Goal: Information Seeking & Learning: Learn about a topic

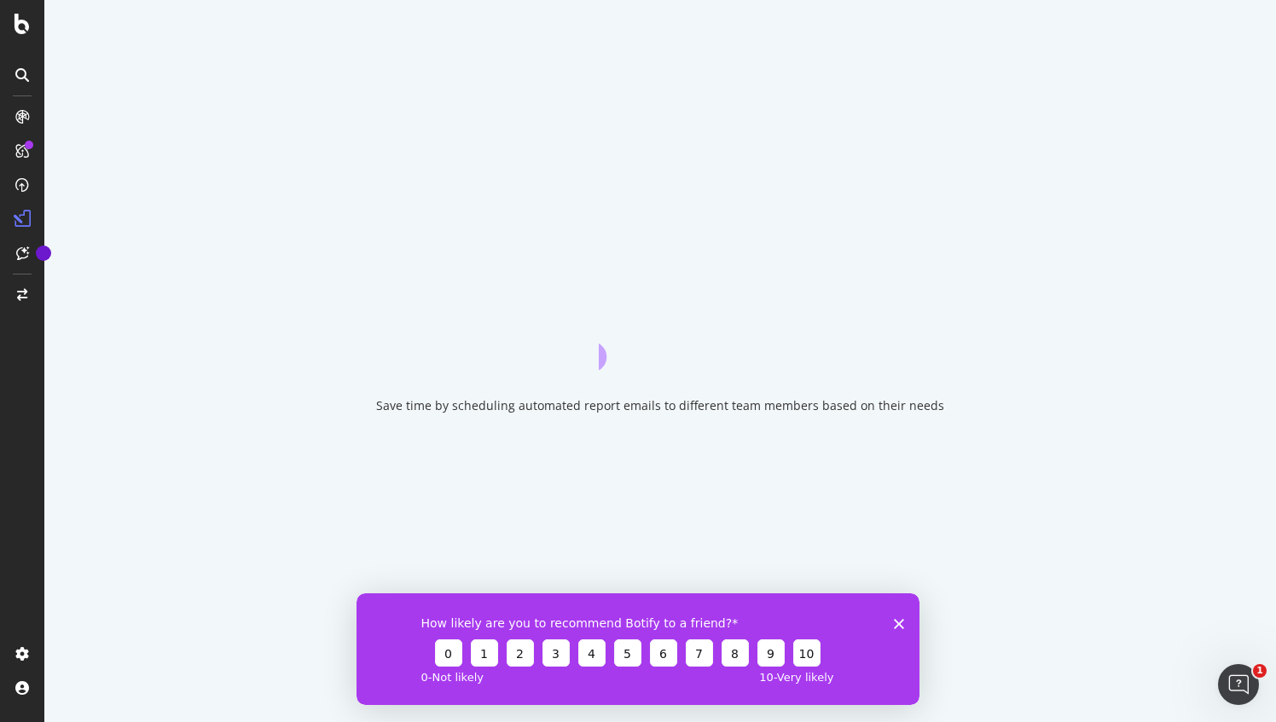
click at [907, 626] on div "How likely are you to recommend Botify to a friend? 0 1 2 3 4 5 6 7 8 9 10 0 - …" at bounding box center [637, 649] width 563 height 112
click at [902, 619] on polygon "Close survey" at bounding box center [899, 623] width 10 height 10
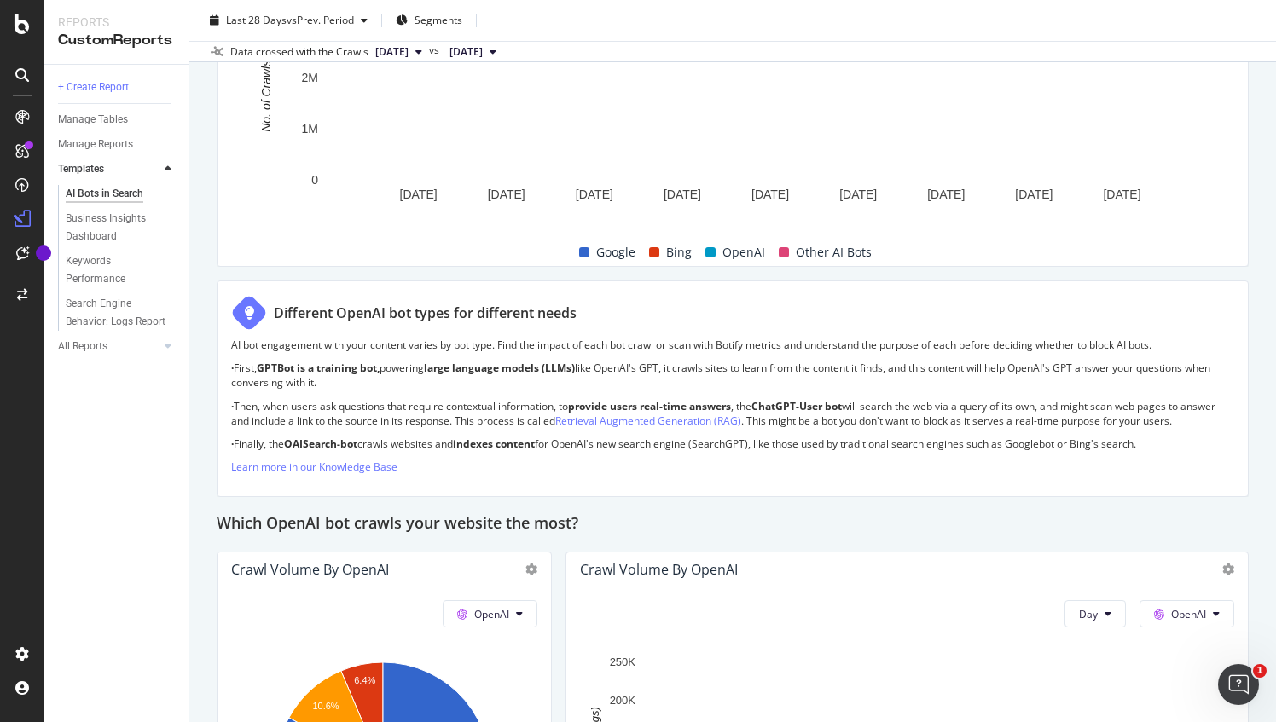
scroll to position [1450, 0]
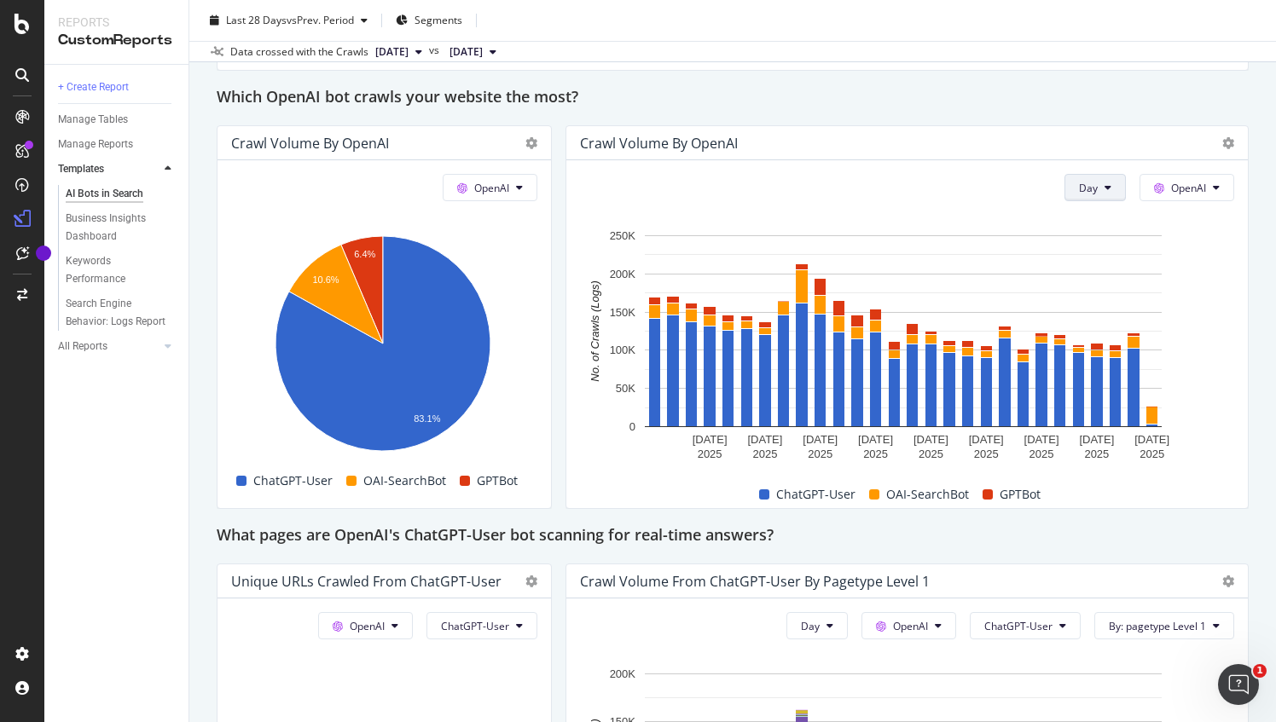
click at [1090, 188] on button "Day" at bounding box center [1094, 187] width 61 height 27
click at [1094, 244] on span "Week" at bounding box center [1083, 250] width 31 height 15
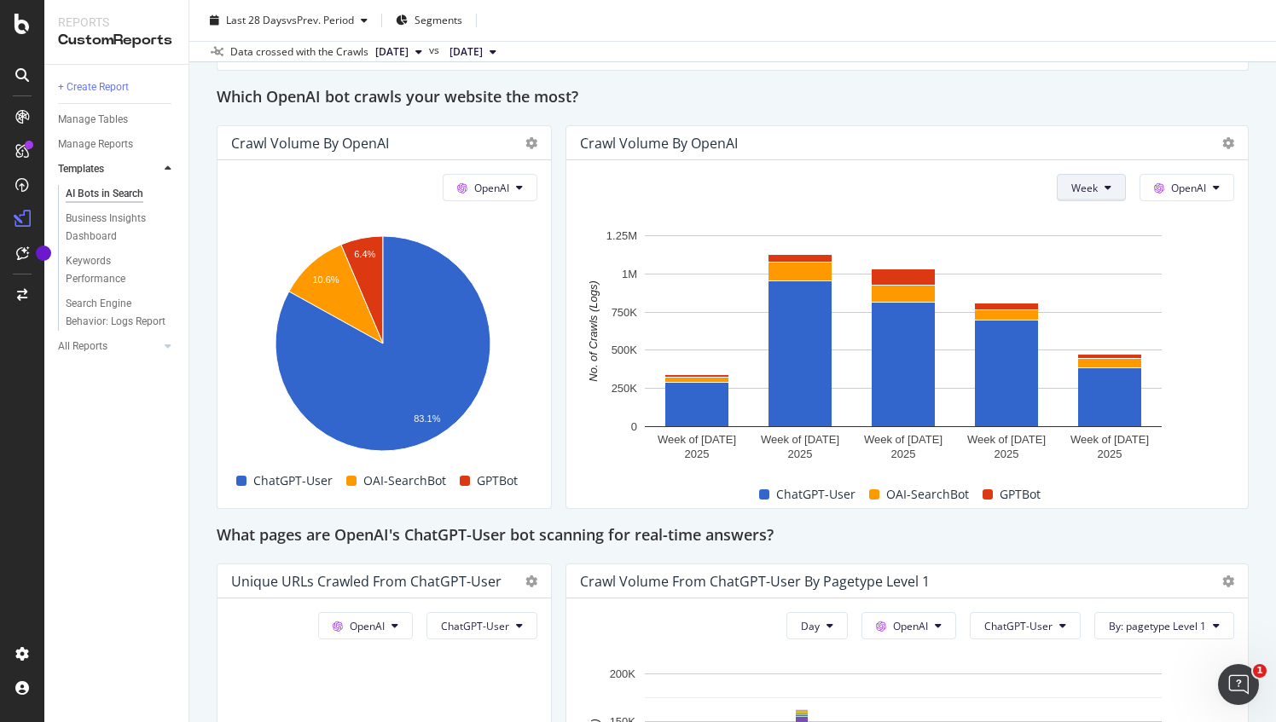
click at [1082, 181] on span "Week" at bounding box center [1084, 188] width 26 height 14
click at [1072, 270] on div "Month" at bounding box center [1075, 281] width 58 height 25
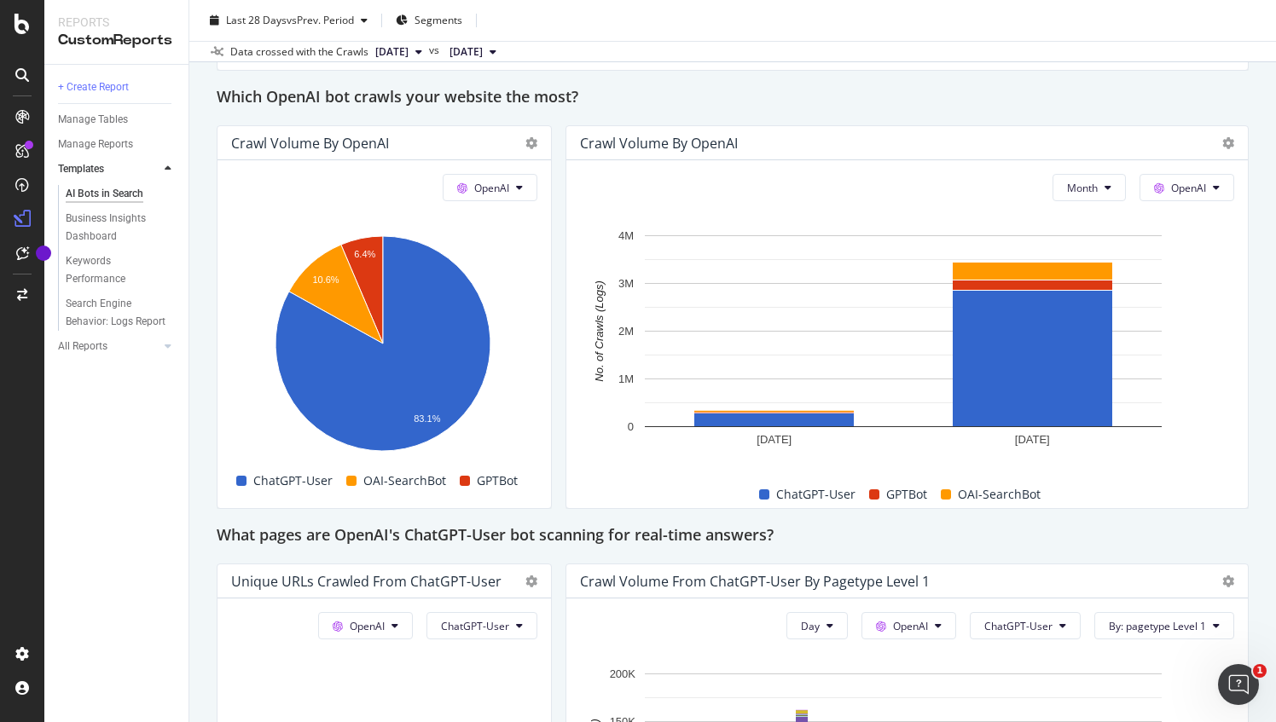
click at [422, 49] on icon at bounding box center [418, 52] width 7 height 10
click at [483, 46] on span "[DATE]" at bounding box center [465, 51] width 33 height 15
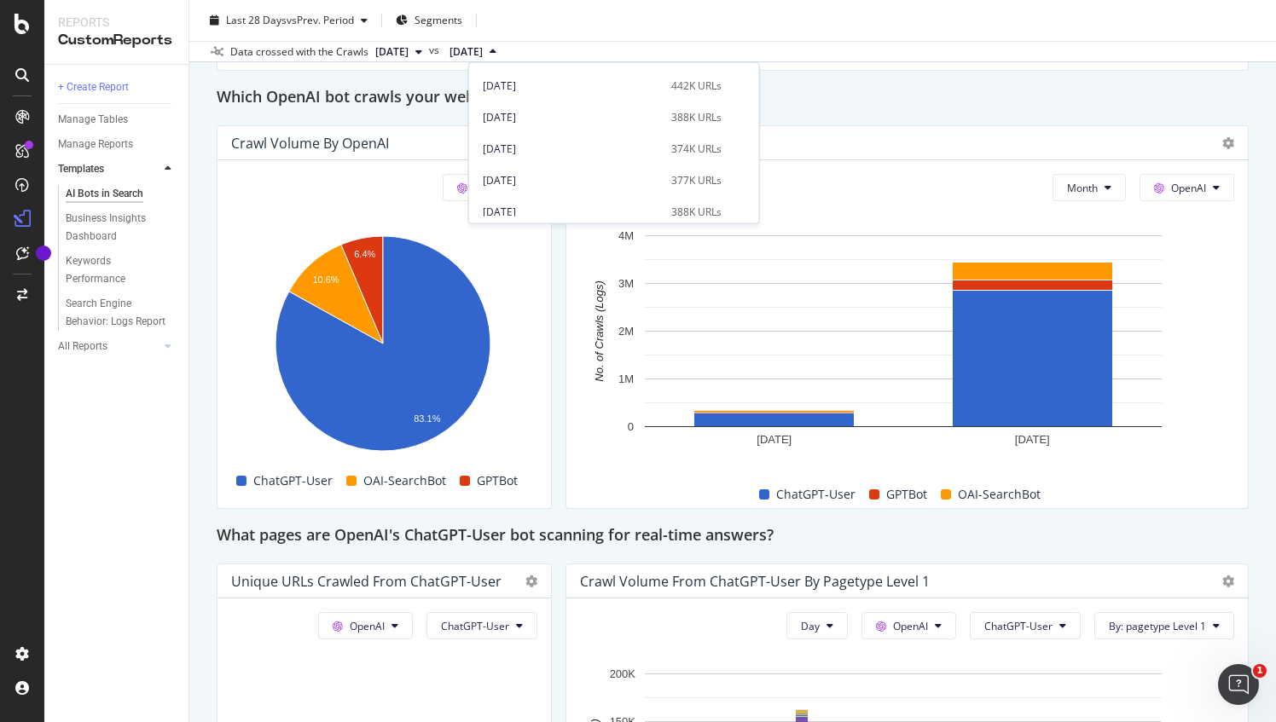
scroll to position [942, 0]
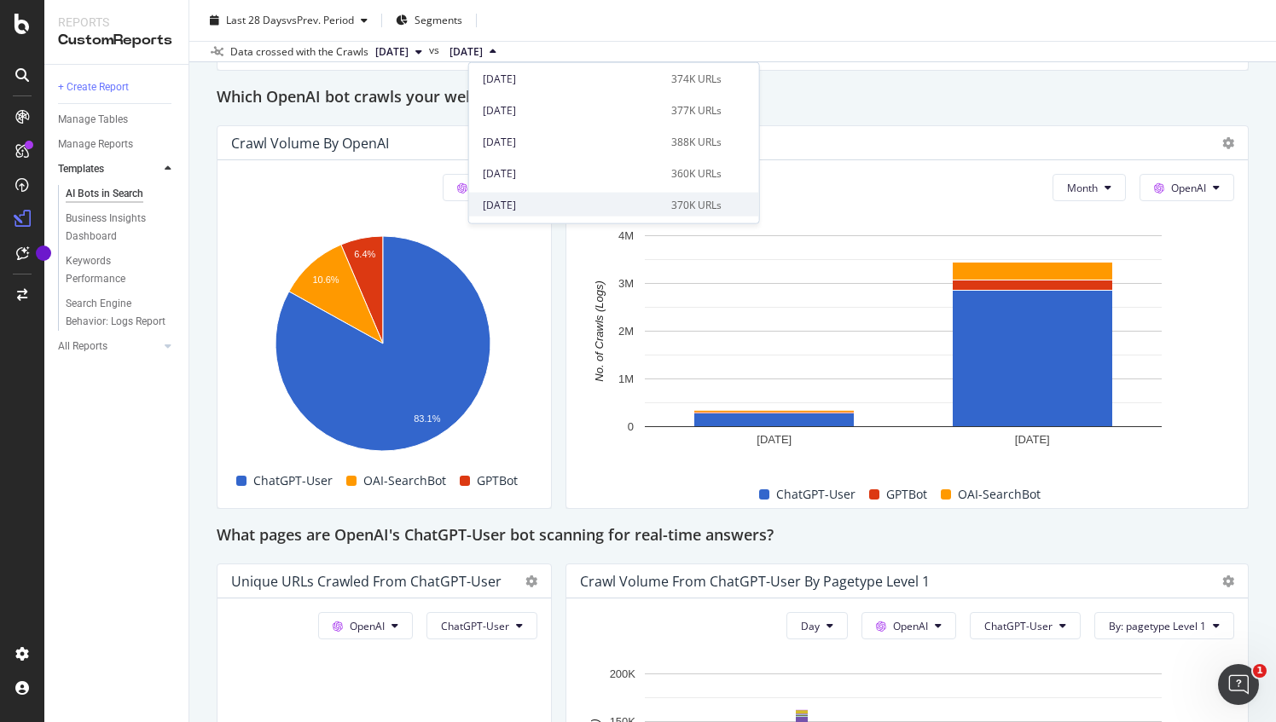
click at [553, 191] on div "2023 Sep. 27th 370K URLs" at bounding box center [614, 202] width 290 height 32
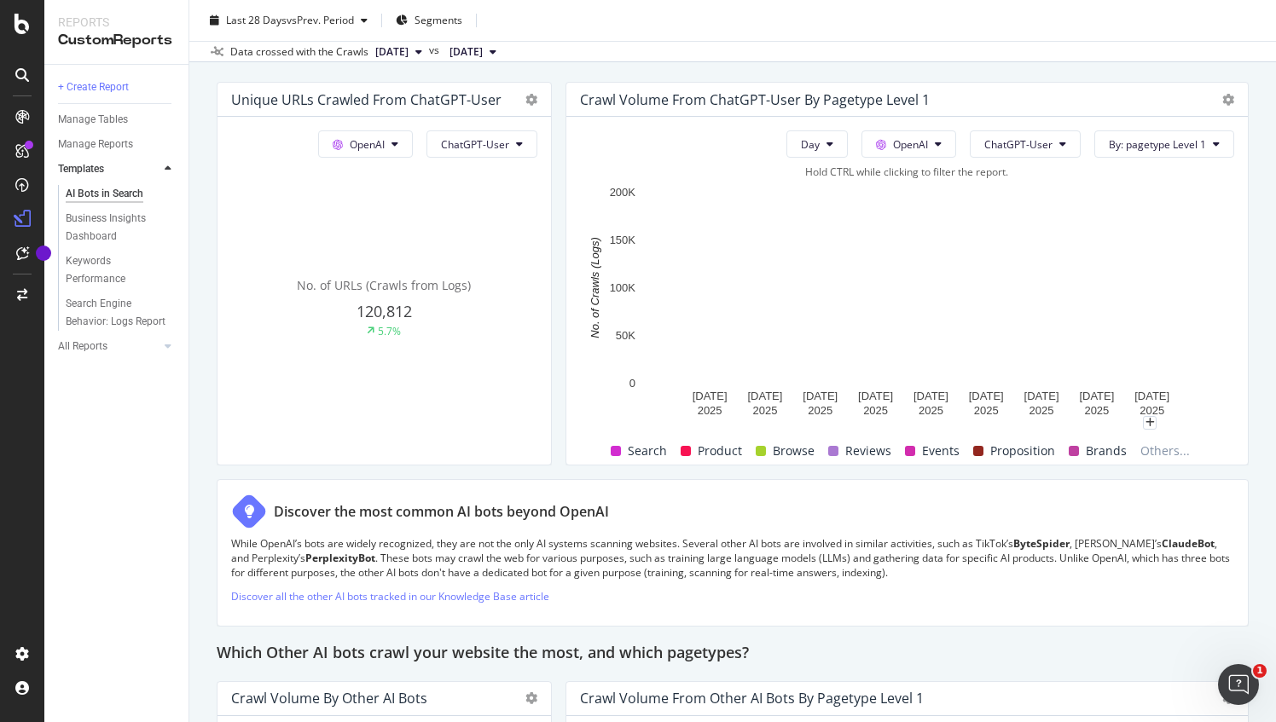
scroll to position [1962, 0]
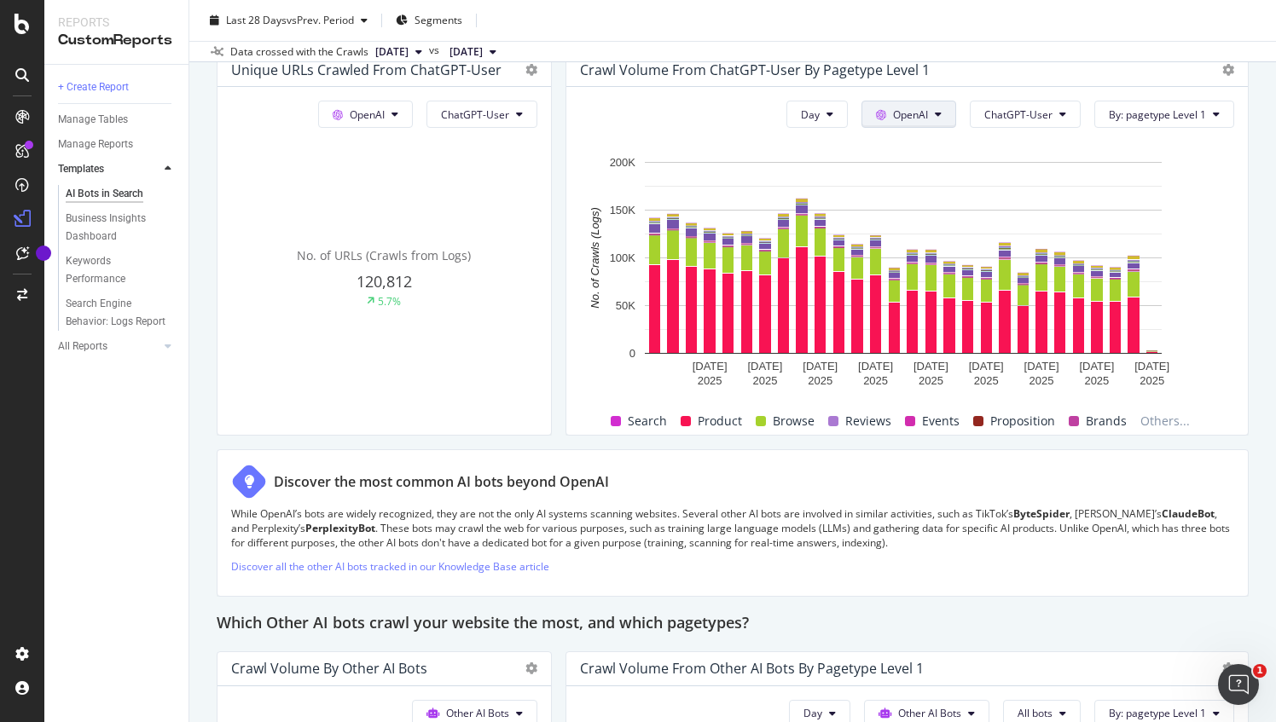
click at [903, 108] on span "OpenAI" at bounding box center [910, 114] width 35 height 14
click at [1030, 65] on div "Crawl Volume from ChatGPT-User by pagetype Level 1" at bounding box center [892, 69] width 625 height 17
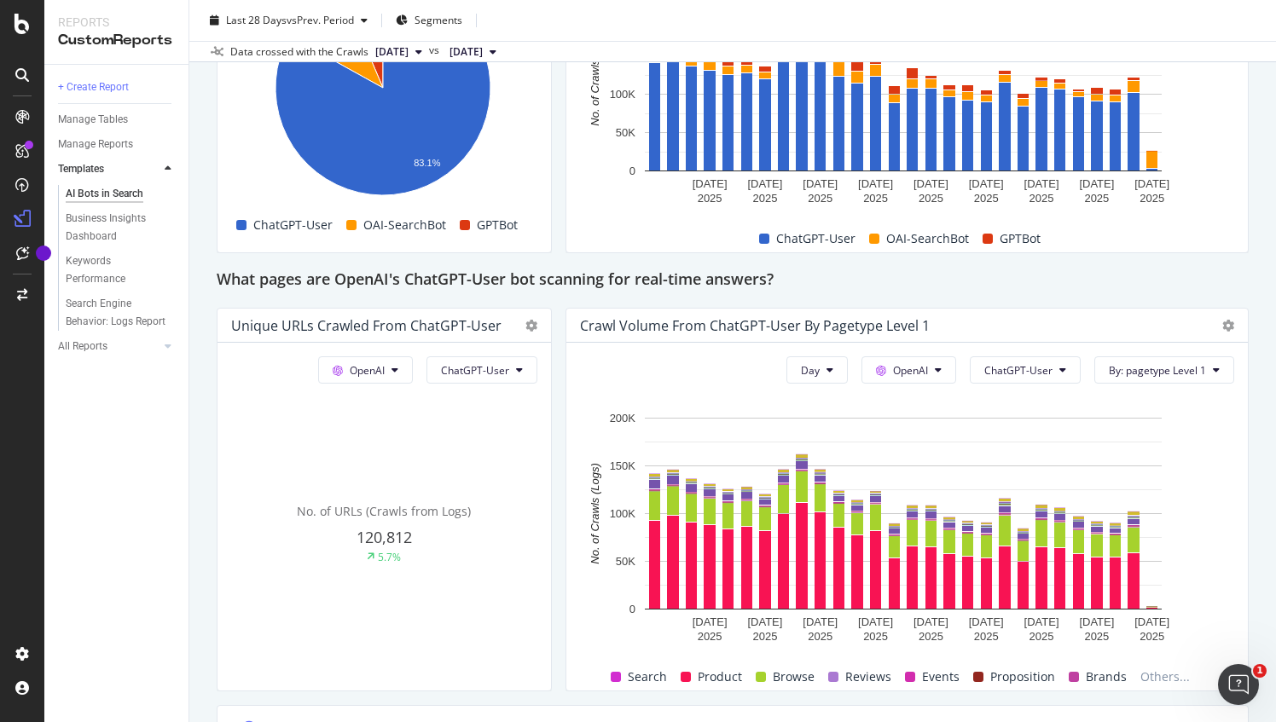
scroll to position [1365, 0]
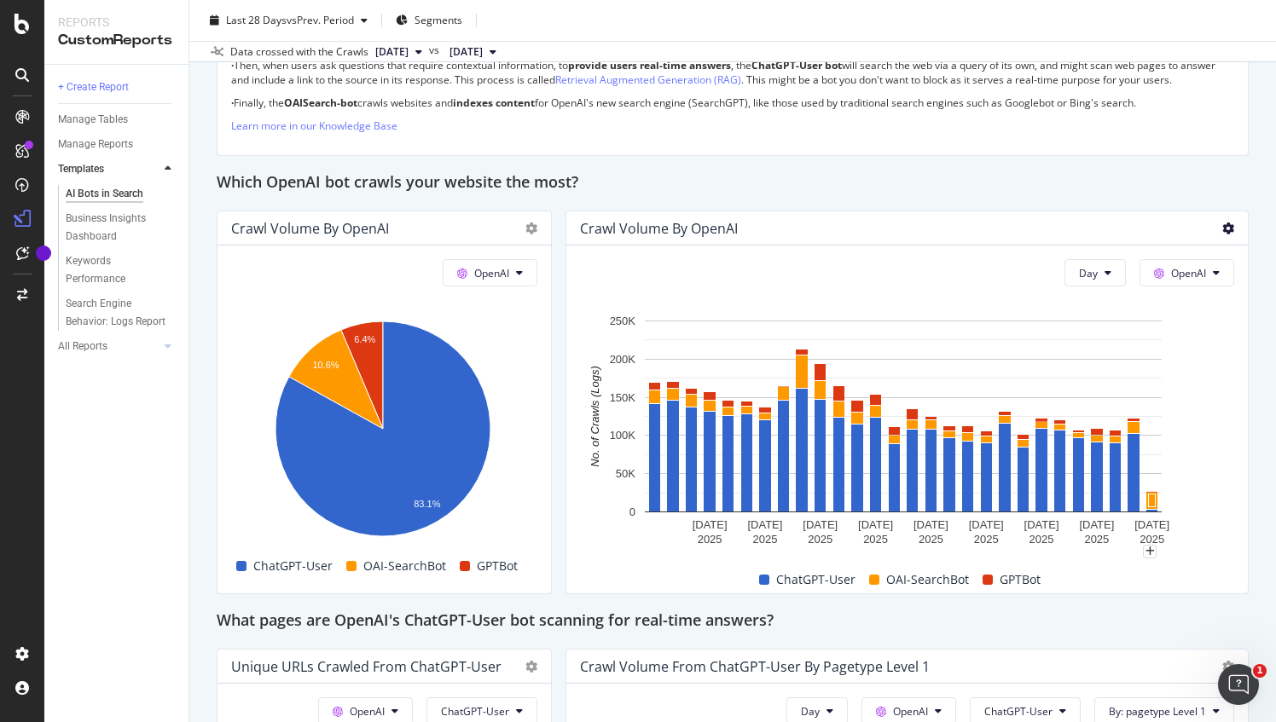
click at [1222, 229] on icon at bounding box center [1228, 229] width 12 height 12
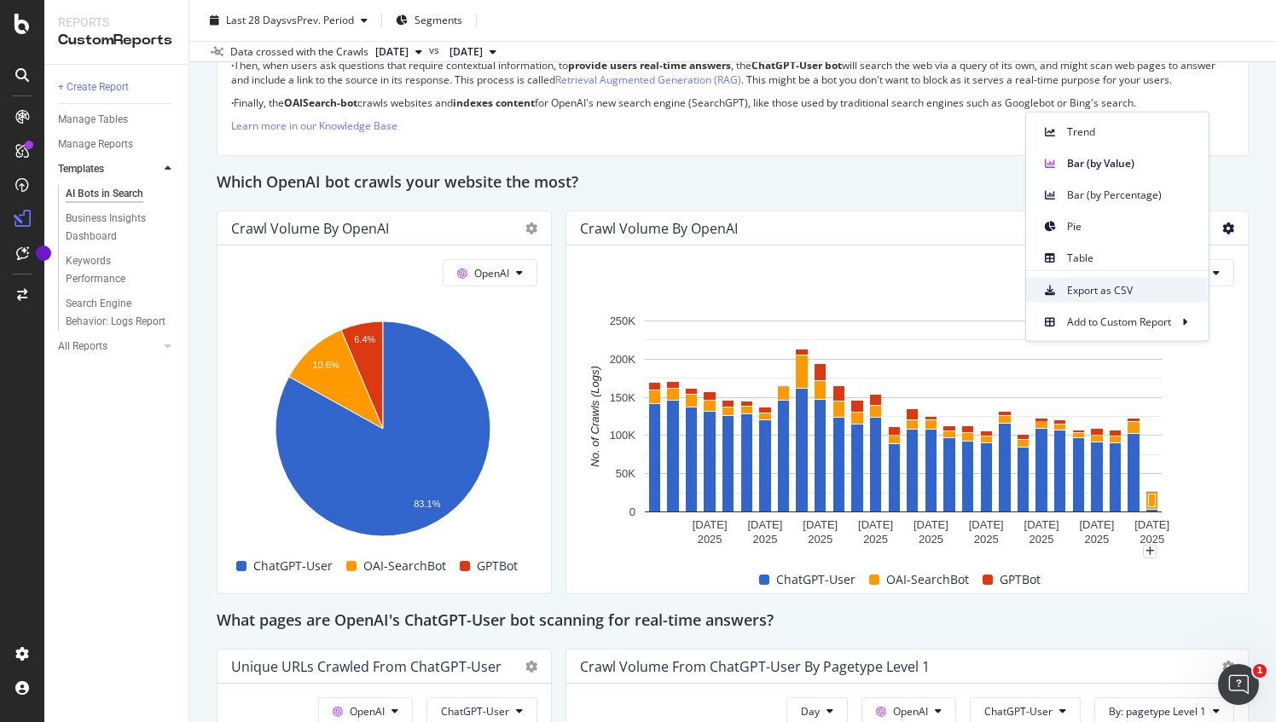
click at [1129, 287] on span "Export as CSV" at bounding box center [1131, 289] width 128 height 15
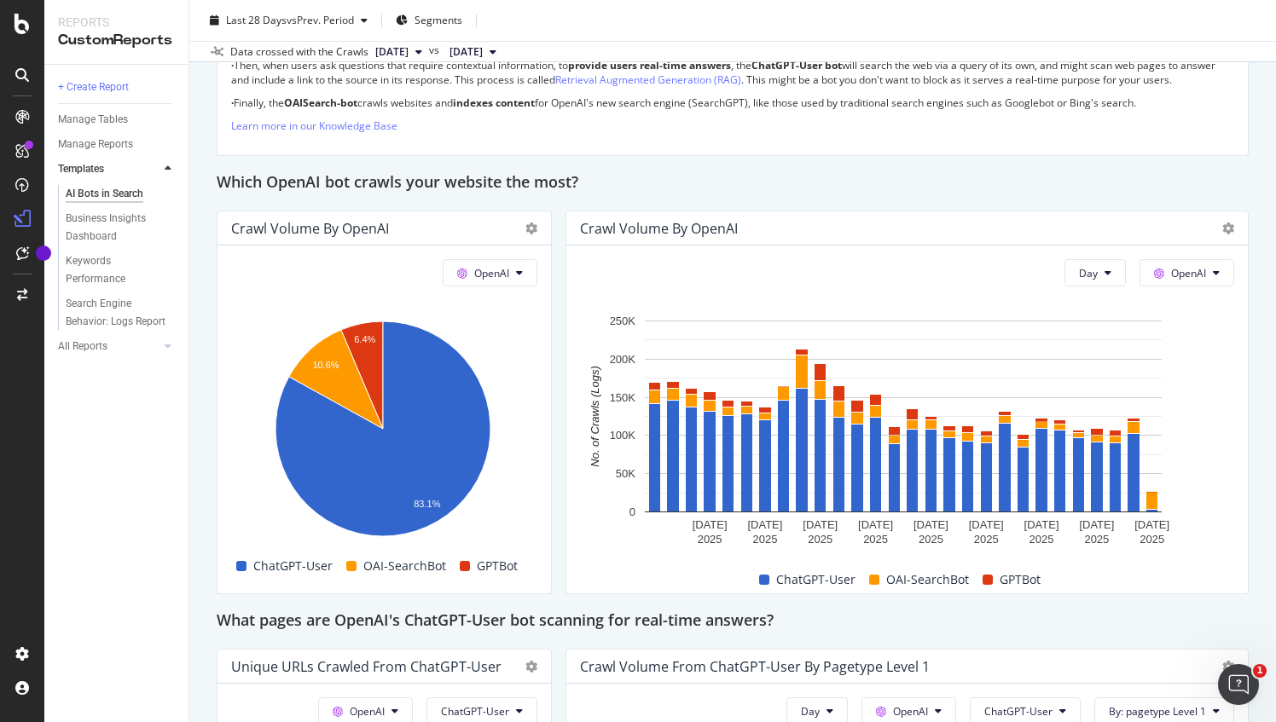
click at [1246, 426] on div "AI Bots in Search AI Bots in Search Argos Clone Schedule Email Export Last 28 D…" at bounding box center [732, 361] width 1087 height 722
click at [1079, 272] on span "Day" at bounding box center [1088, 273] width 19 height 14
click at [1085, 332] on span "Week" at bounding box center [1083, 335] width 31 height 15
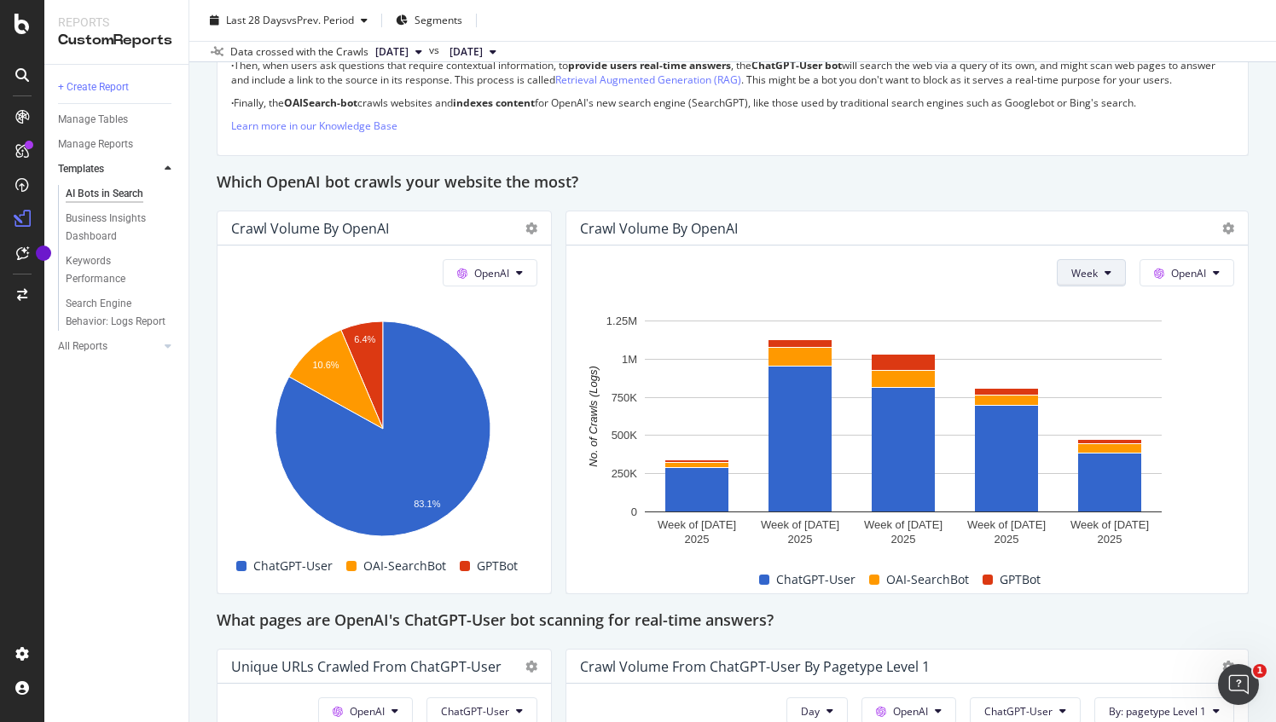
click at [1097, 261] on button "Week" at bounding box center [1091, 272] width 69 height 27
click at [1076, 302] on span "Day" at bounding box center [1075, 304] width 31 height 15
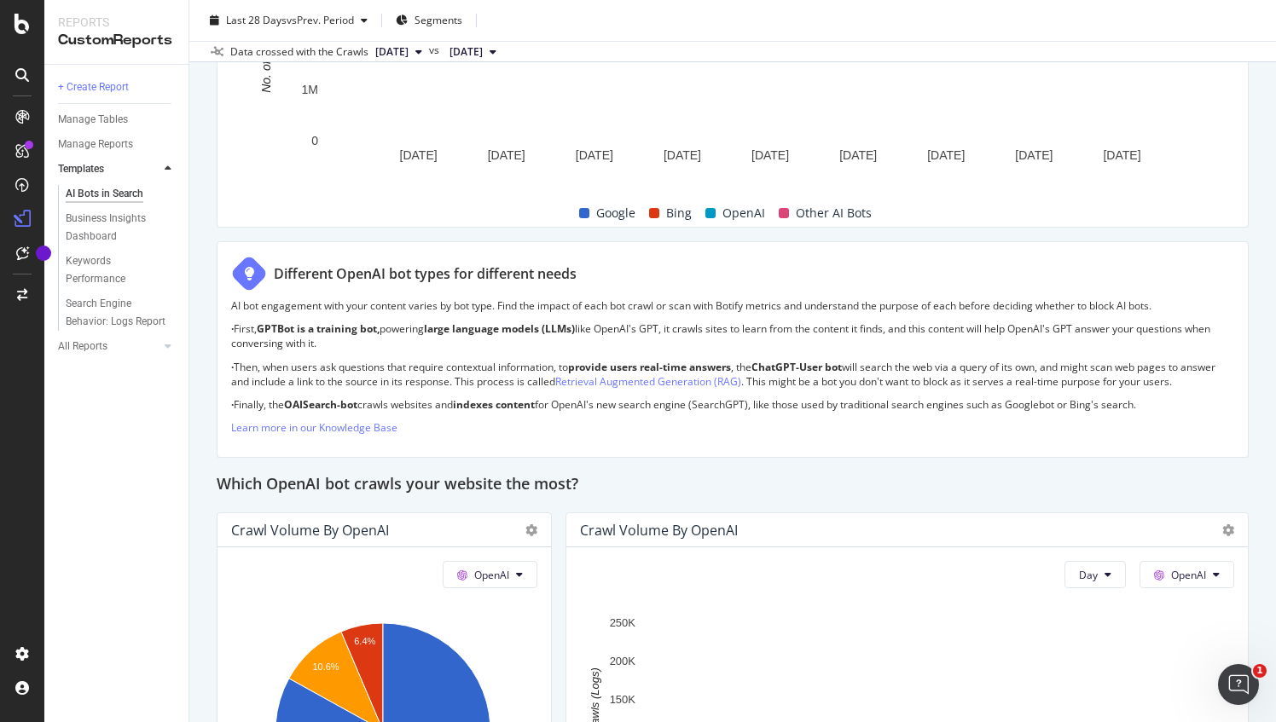
scroll to position [853, 0]
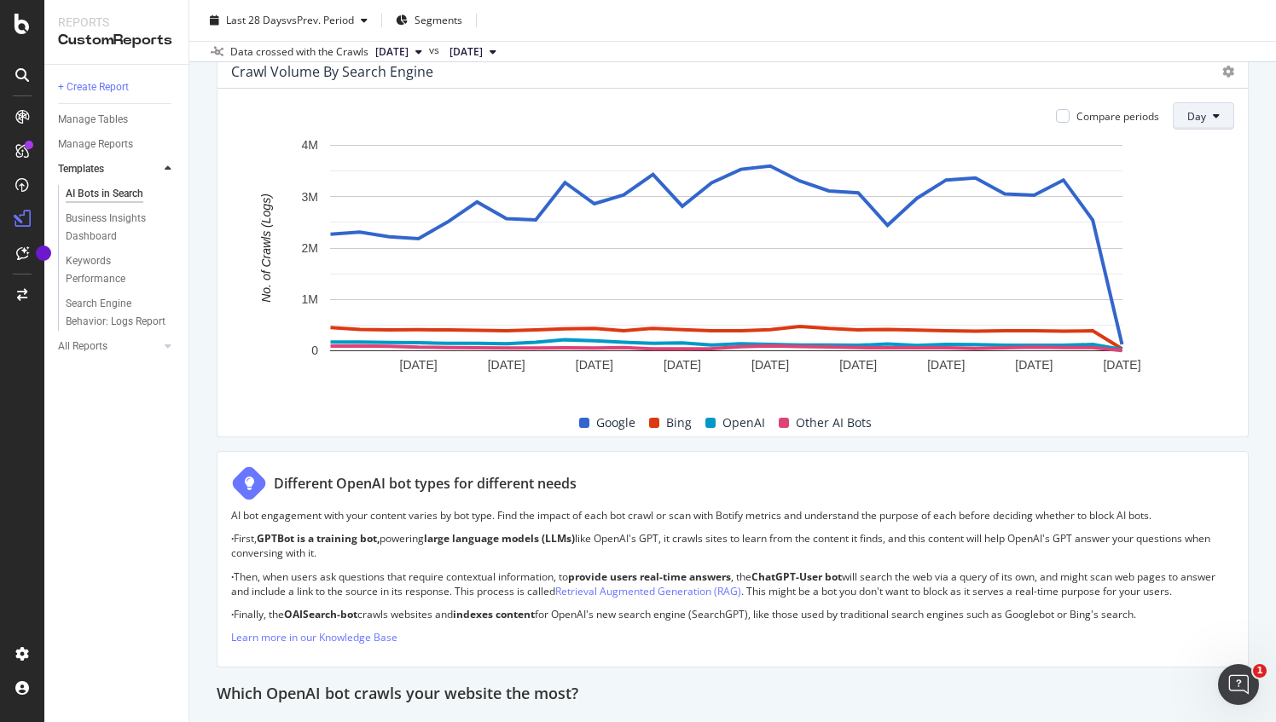
click at [1191, 109] on span "Day" at bounding box center [1196, 116] width 19 height 14
click at [1197, 178] on span "Week" at bounding box center [1191, 179] width 31 height 15
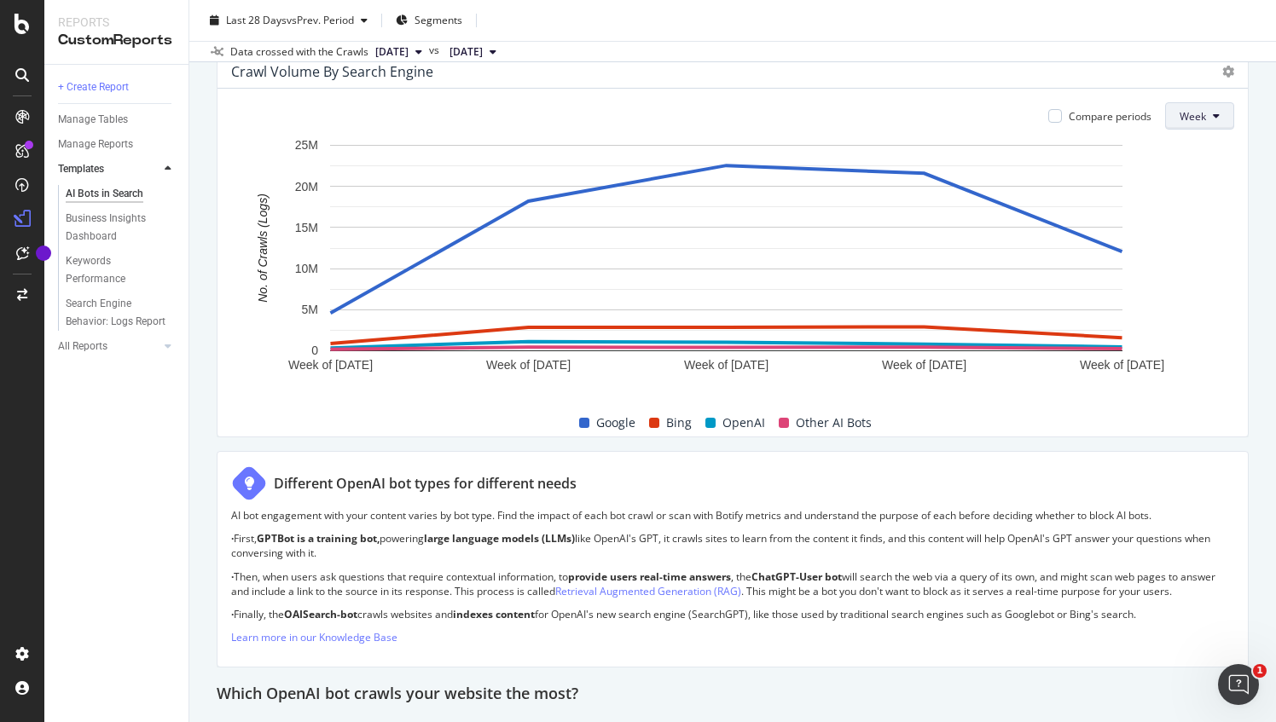
click at [1190, 119] on span "Week" at bounding box center [1192, 116] width 26 height 14
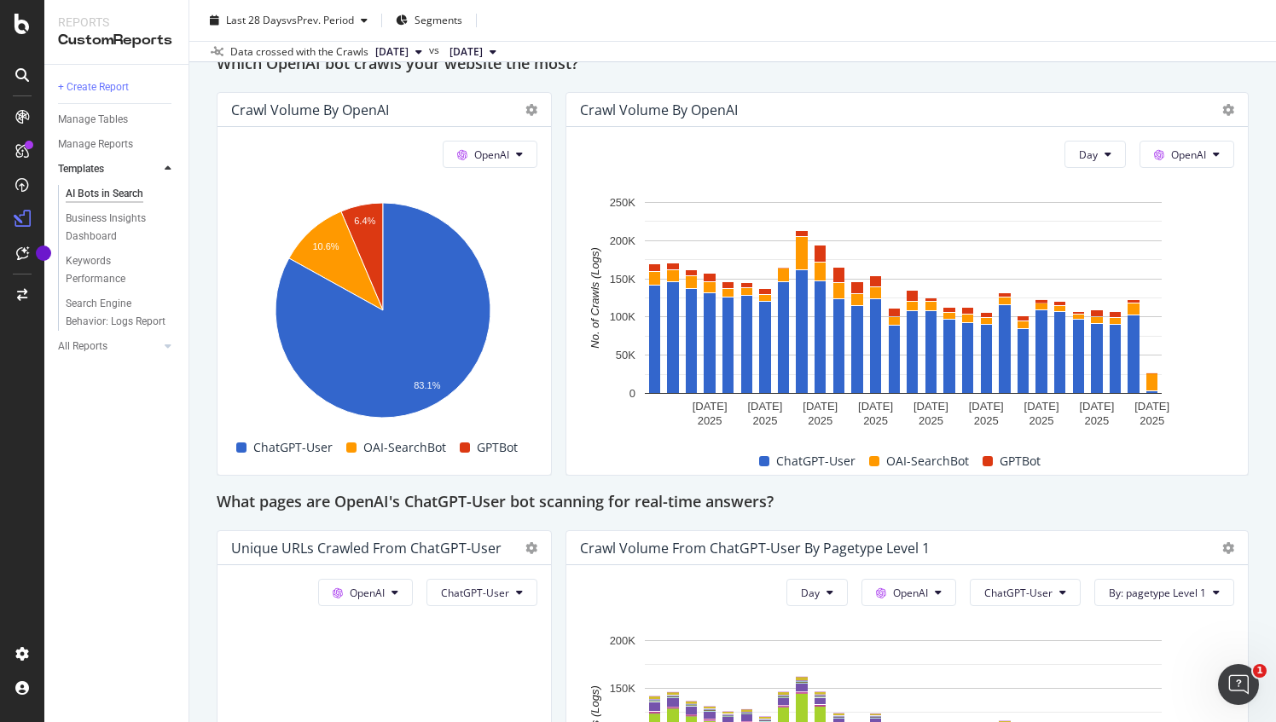
scroll to position [1428, 0]
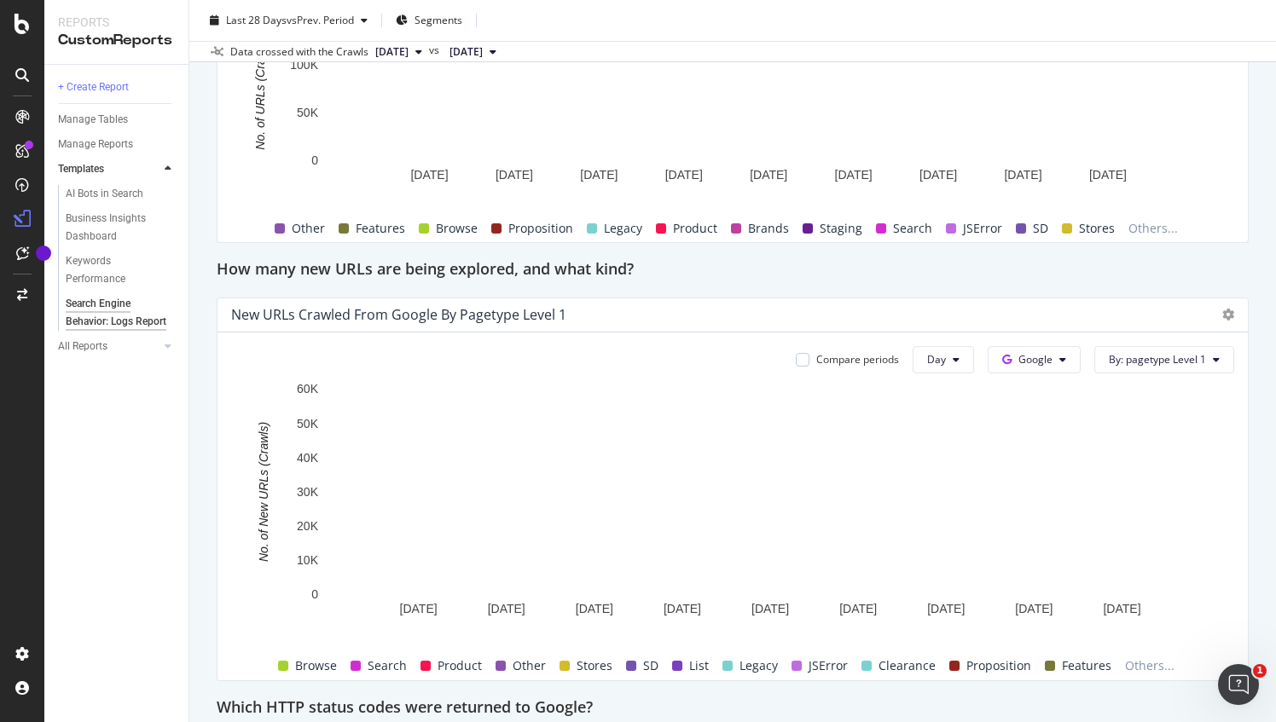
scroll to position [1023, 0]
